Goal: Information Seeking & Learning: Compare options

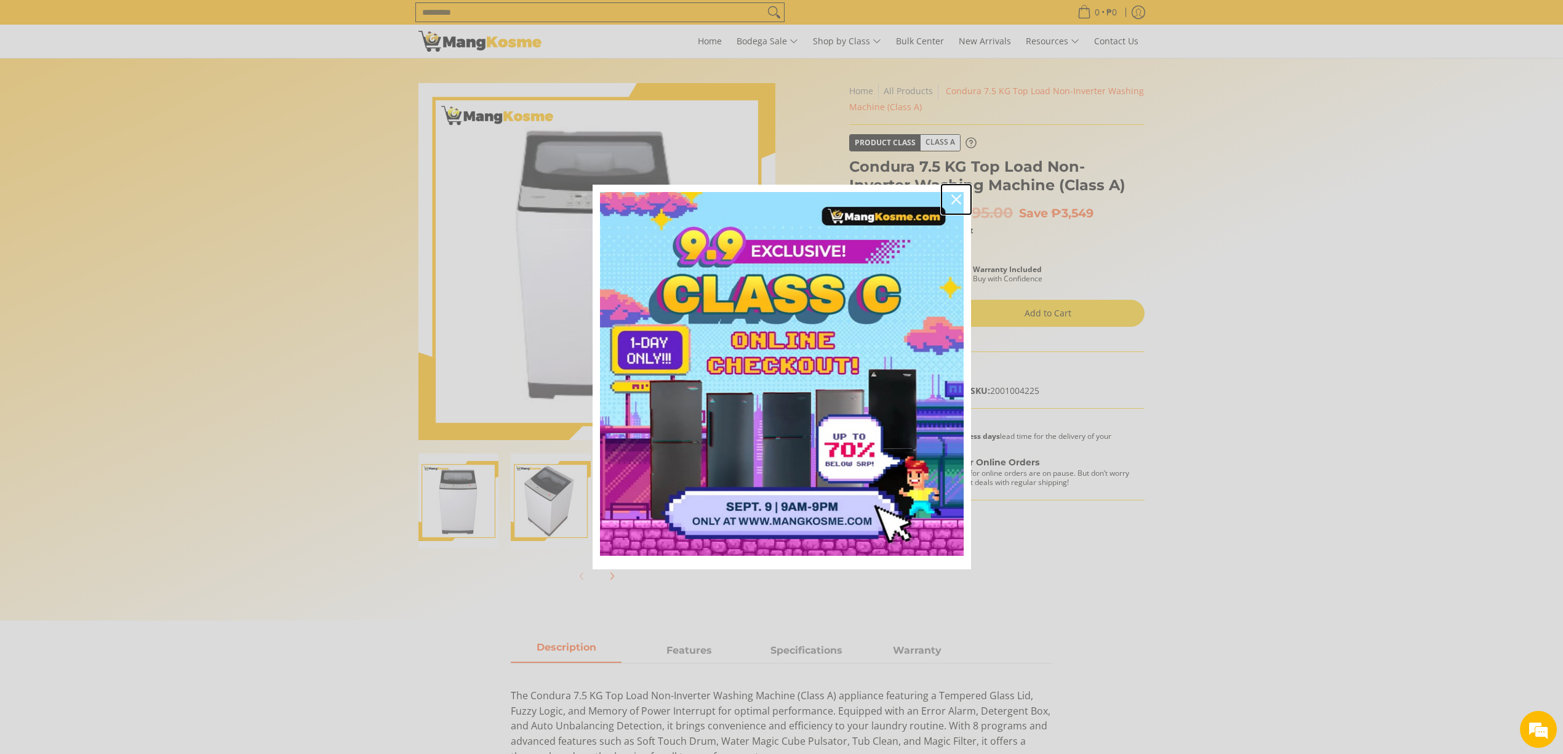
click at [955, 202] on icon "close icon" at bounding box center [956, 199] width 10 height 10
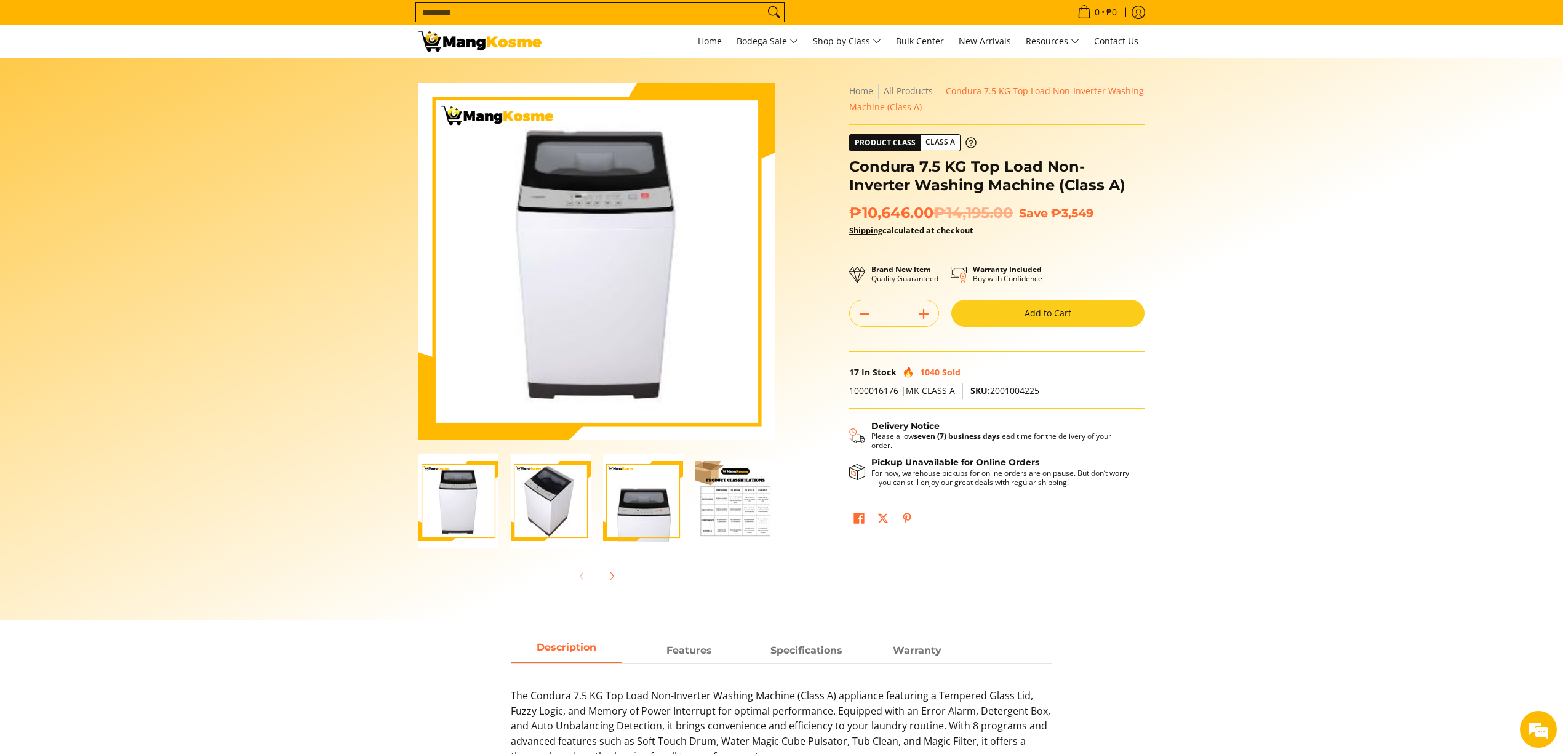
click at [666, 12] on input "Search..." at bounding box center [590, 12] width 348 height 18
type input "*"
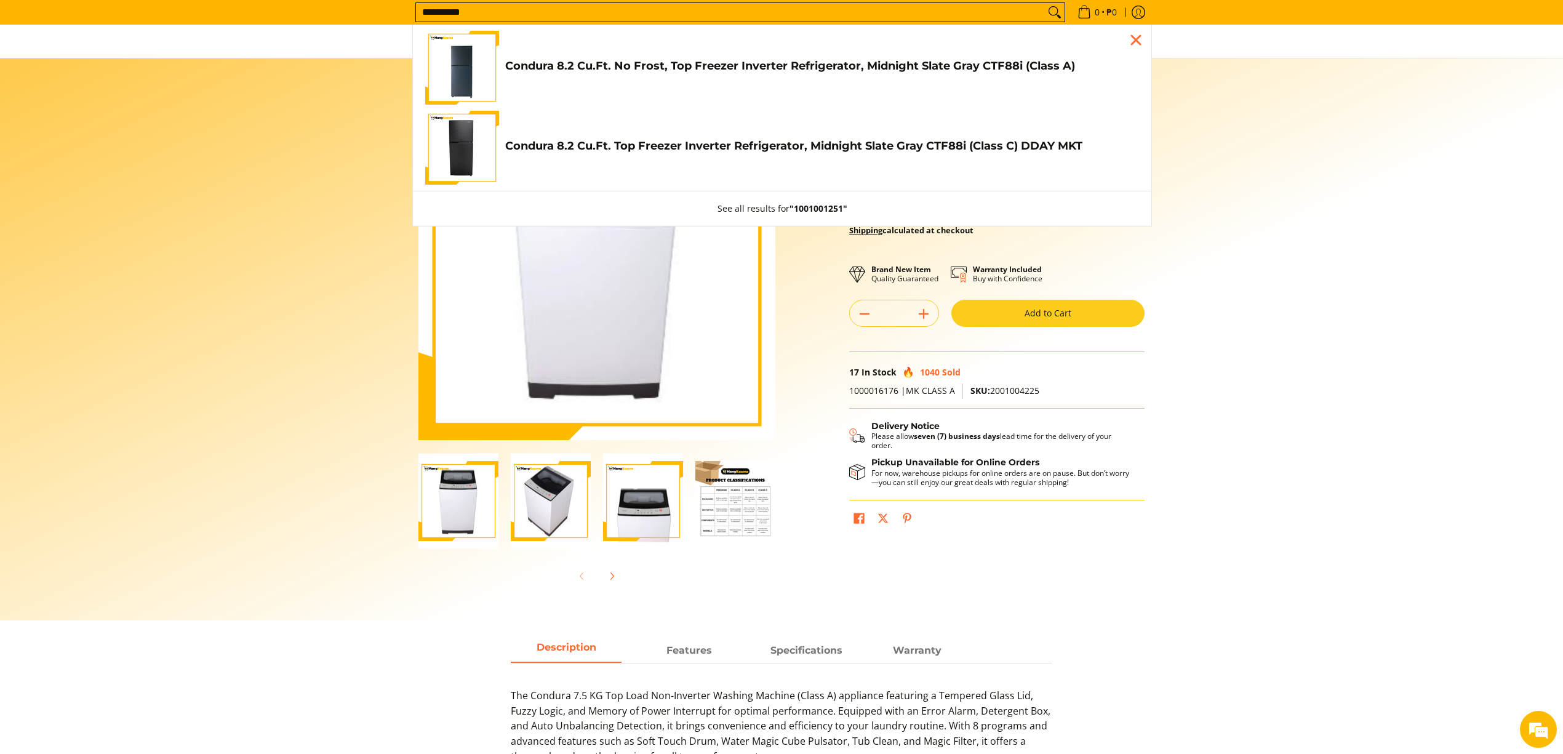
type input "**********"
click at [916, 63] on h4 "Condura 8.2 Cu.Ft. No Frost, Top Freezer Inverter Refrigerator, Midnight Slate …" at bounding box center [822, 66] width 634 height 14
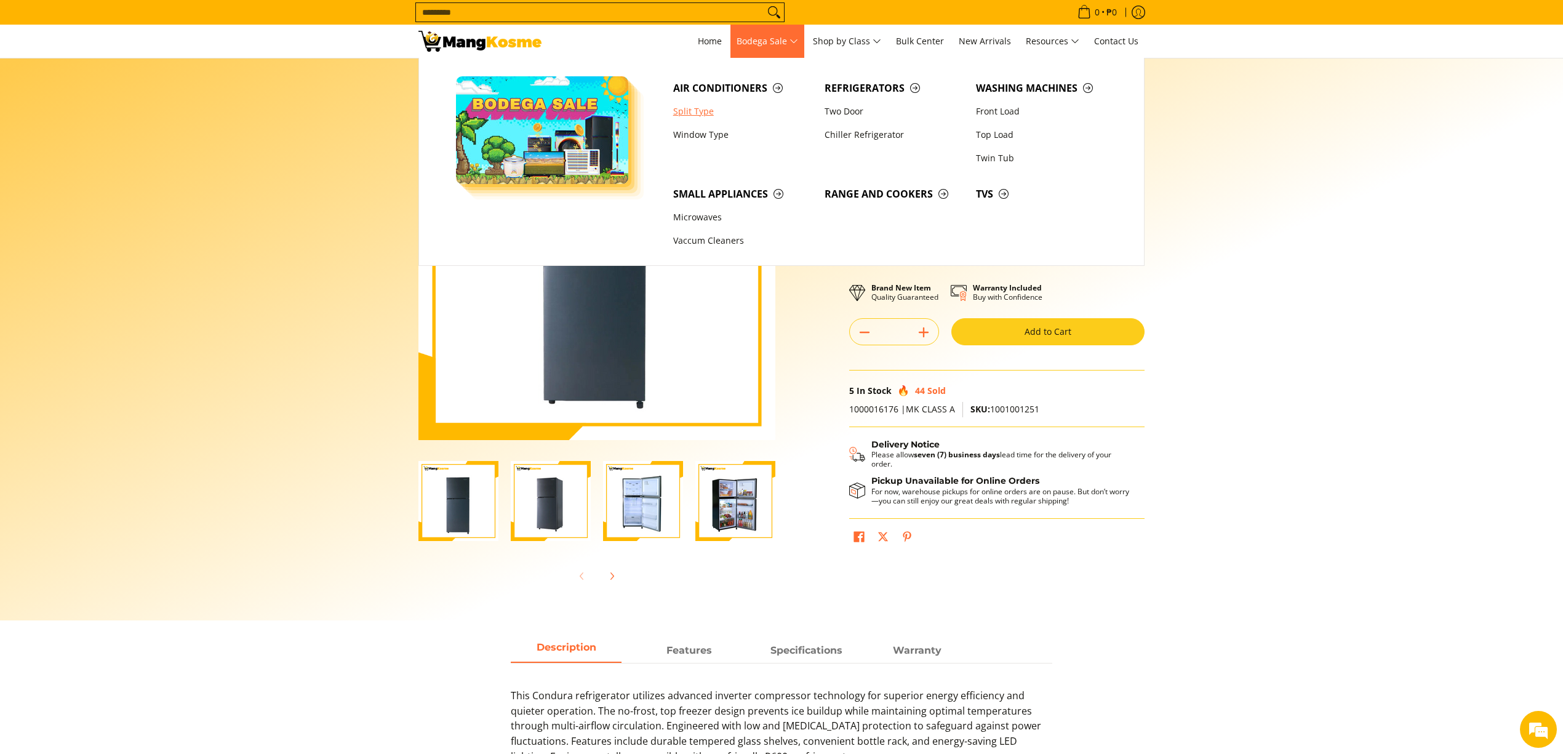
click at [709, 102] on link "Split Type" at bounding box center [742, 111] width 151 height 23
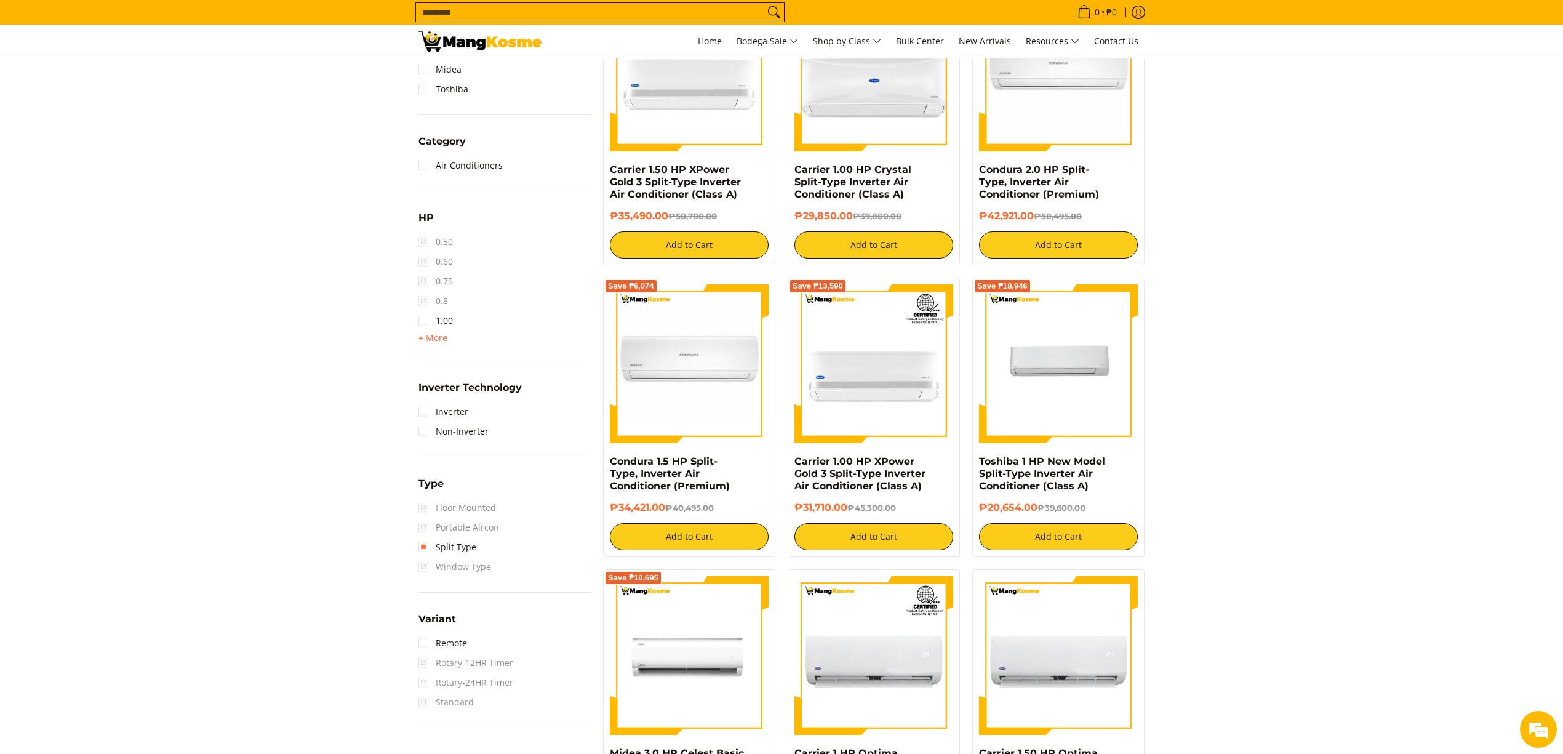
scroll to position [574, 0]
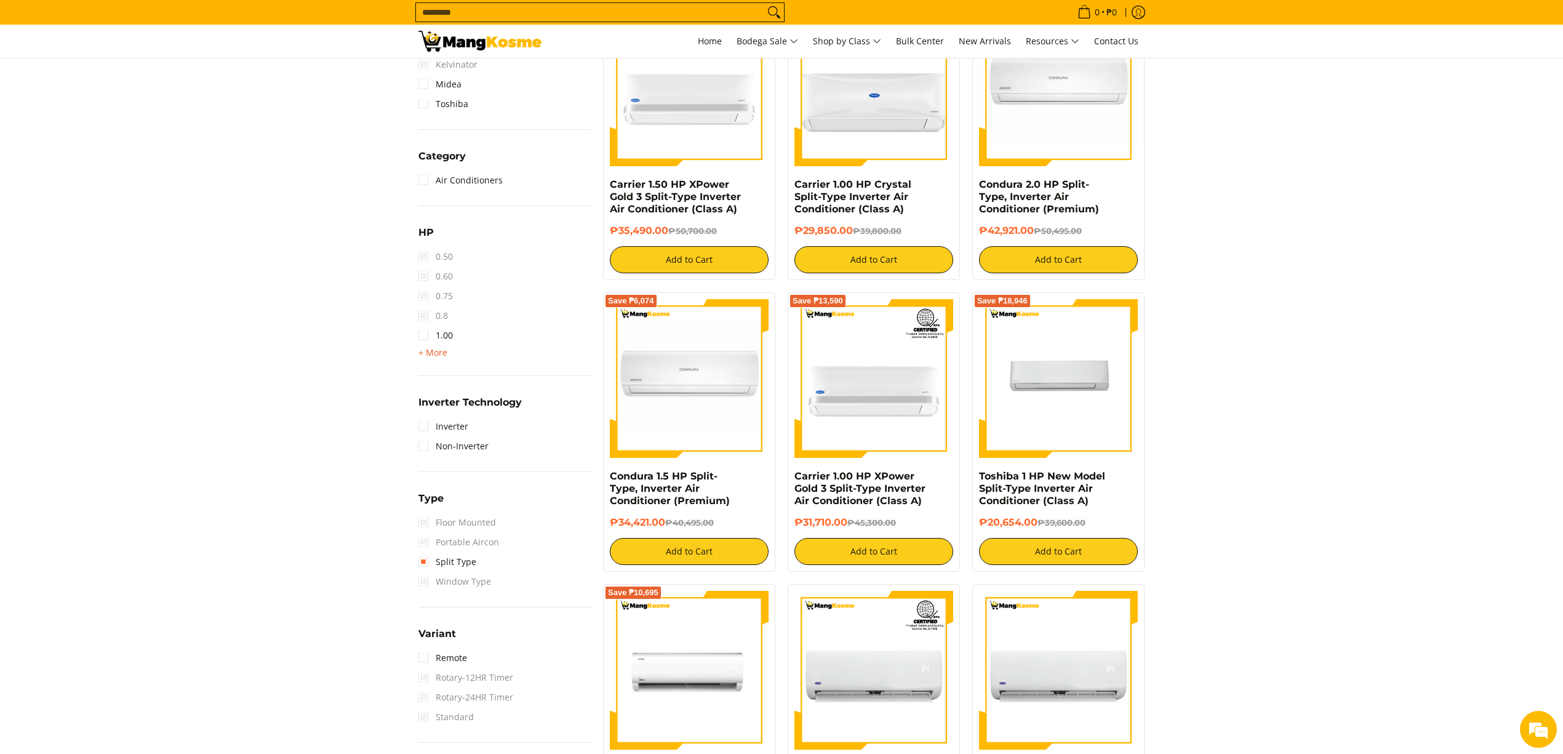
click at [443, 353] on span "+ More" at bounding box center [432, 353] width 29 height 10
click at [446, 416] on link "3.00" at bounding box center [435, 414] width 34 height 20
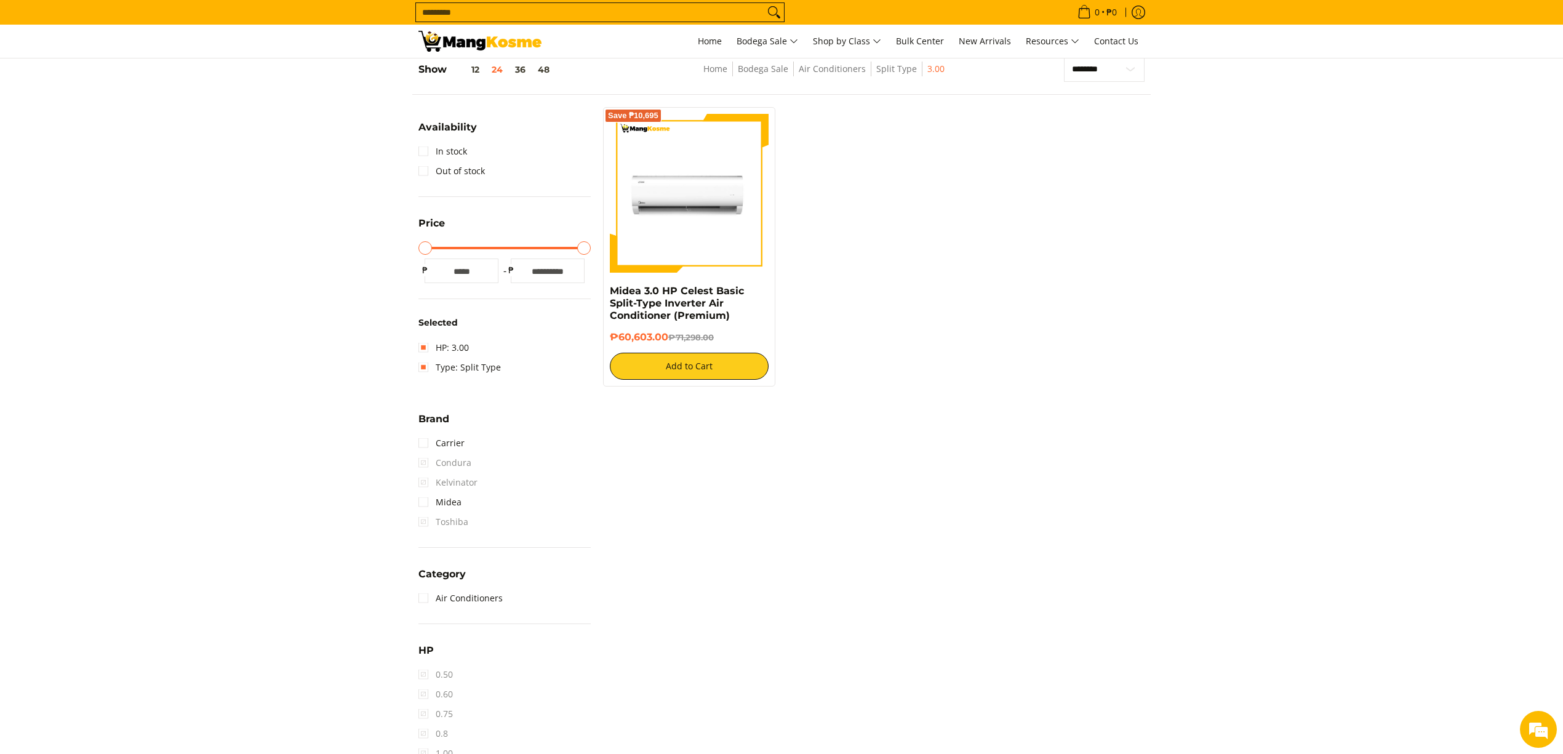
scroll to position [173, 0]
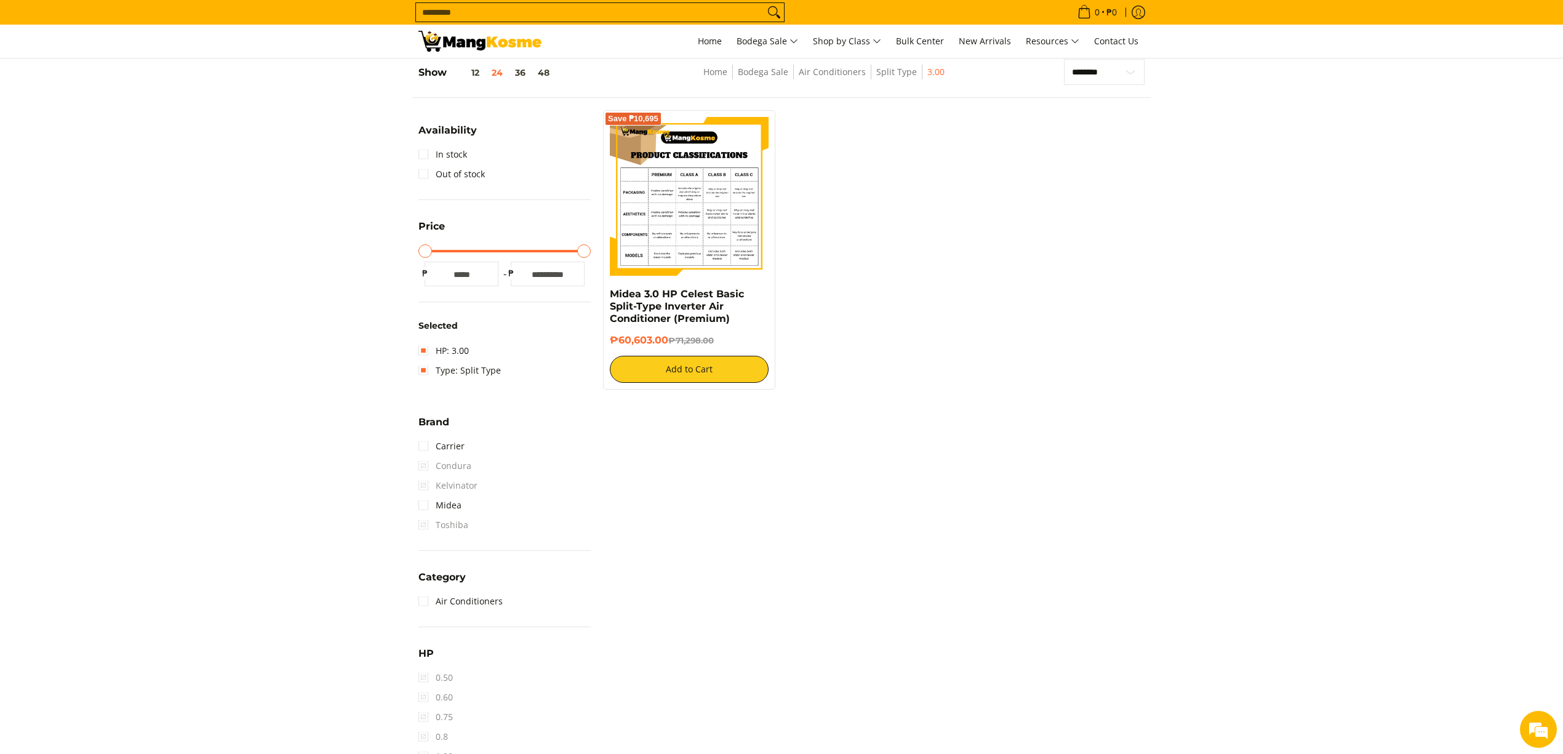
click at [677, 203] on img at bounding box center [689, 196] width 159 height 159
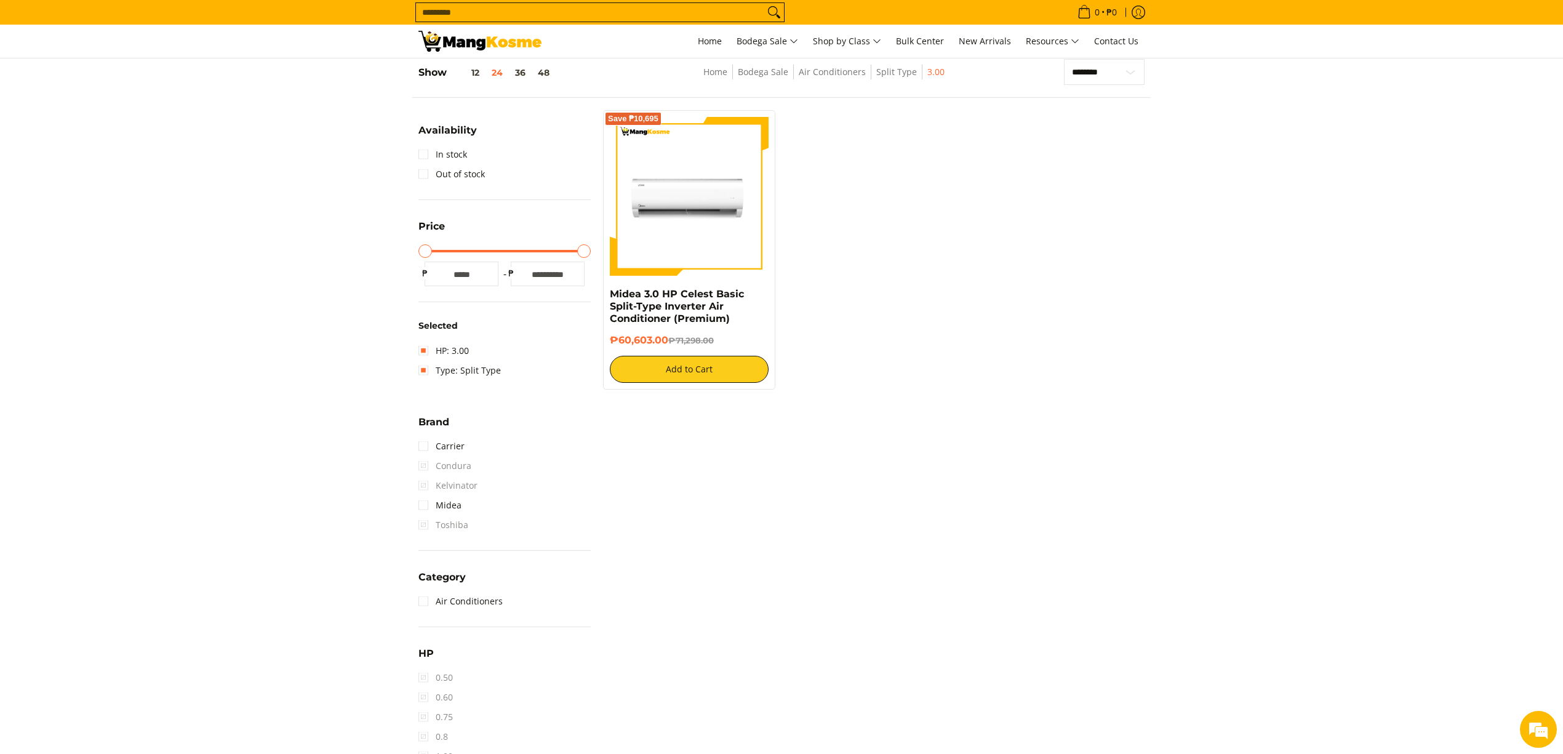
scroll to position [0, 0]
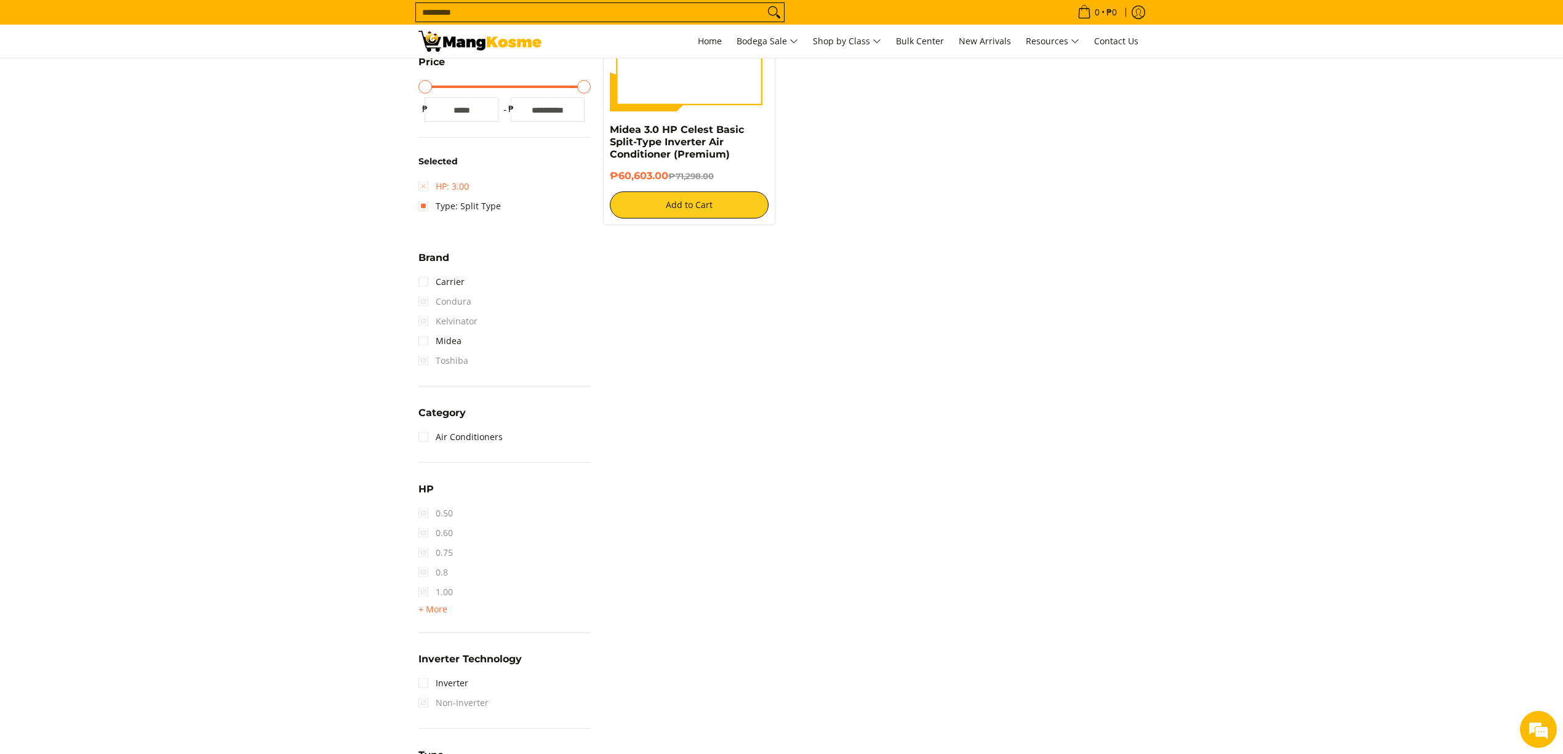
click at [455, 183] on link "HP: 3.00" at bounding box center [443, 187] width 50 height 20
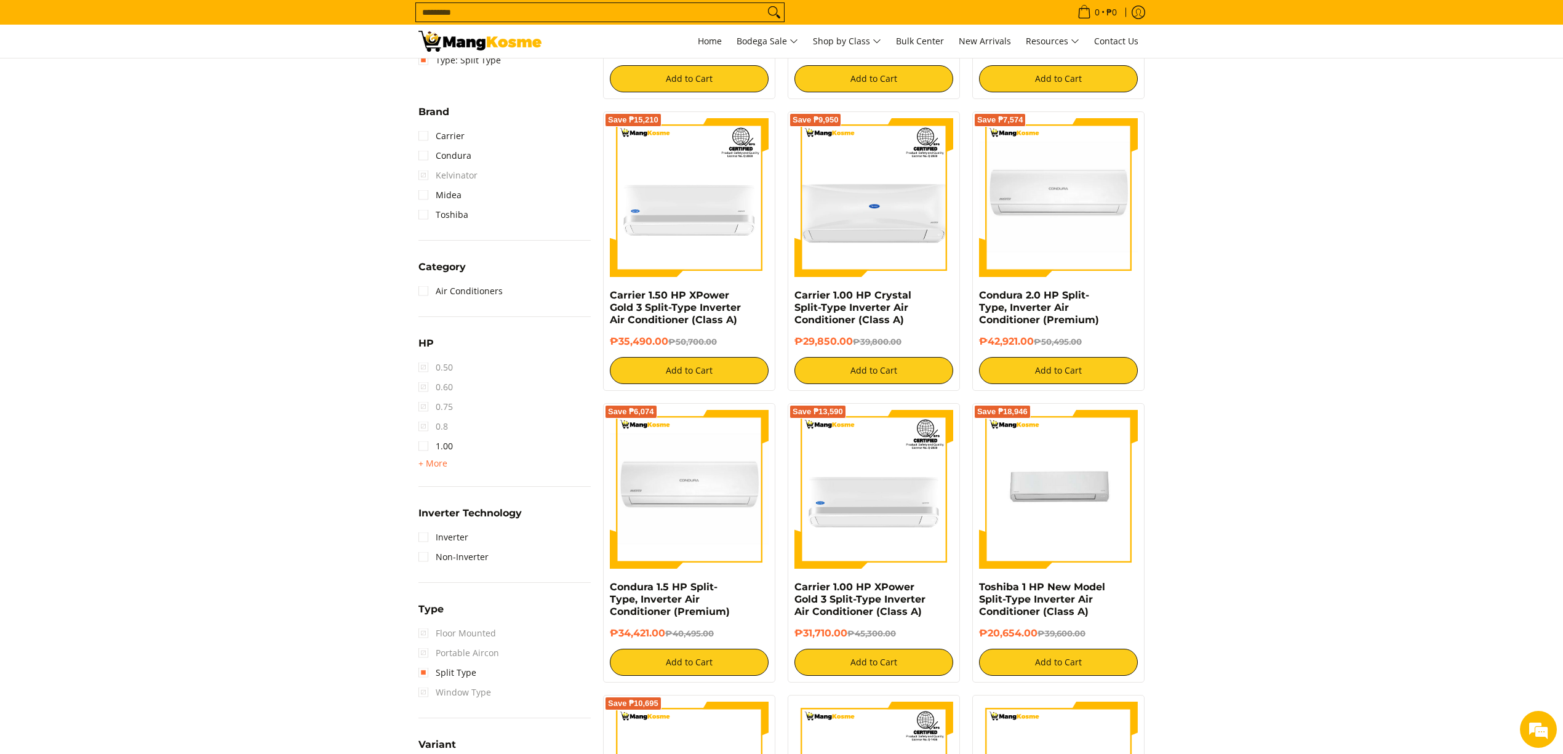
scroll to position [501, 0]
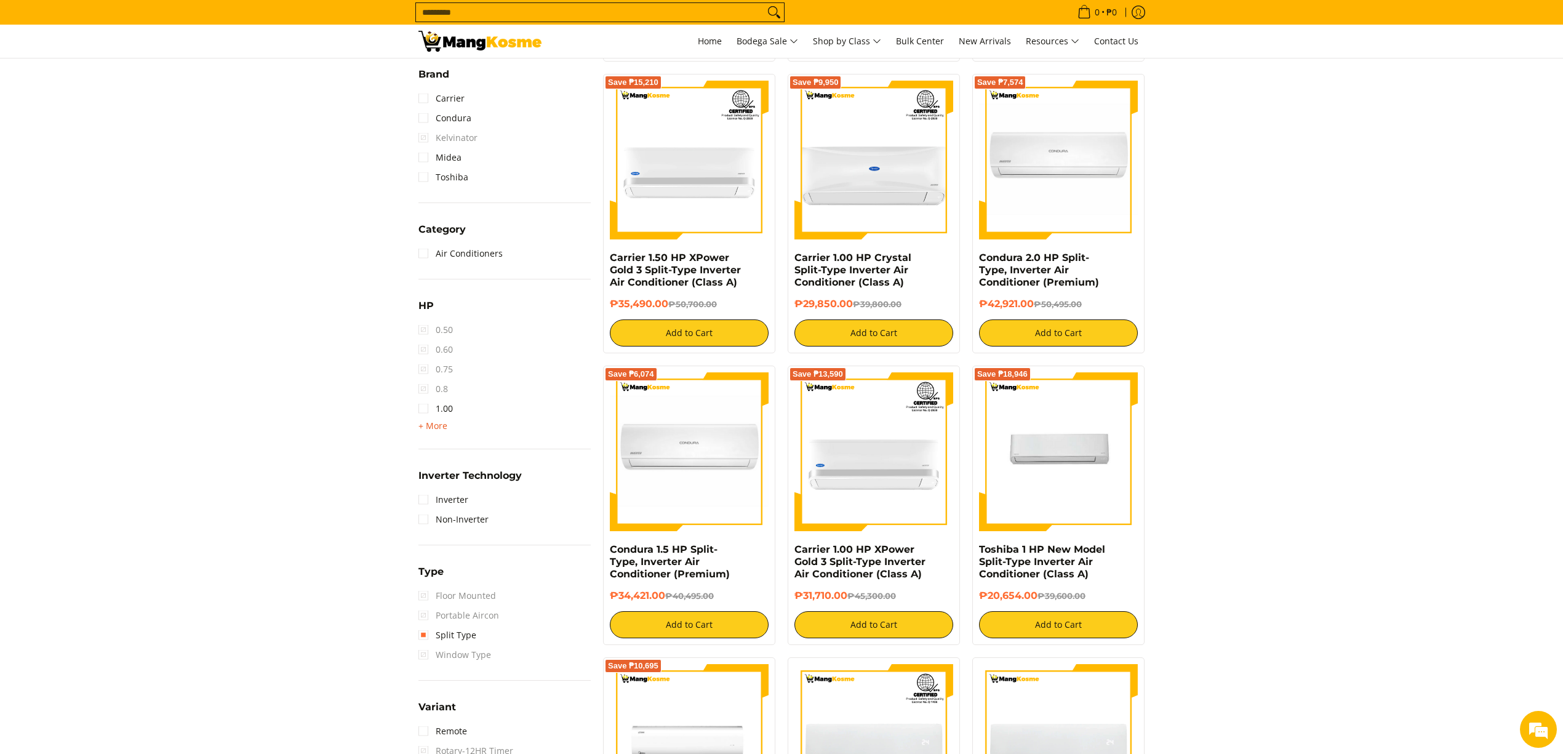
click at [441, 426] on span "+ More" at bounding box center [432, 426] width 29 height 10
click at [442, 463] on link "2.50" at bounding box center [435, 468] width 34 height 20
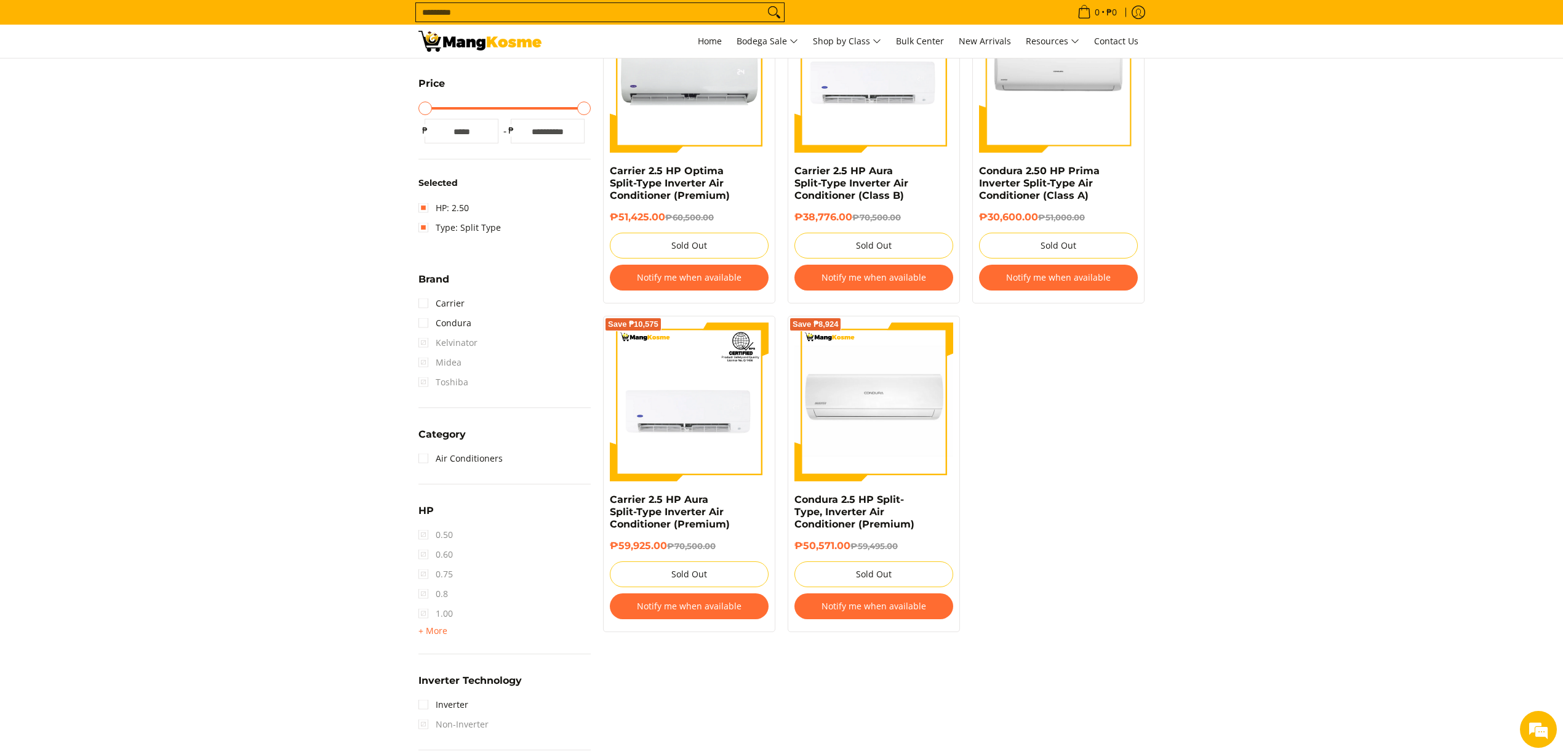
scroll to position [255, 0]
